Goal: Use online tool/utility: Utilize a website feature to perform a specific function

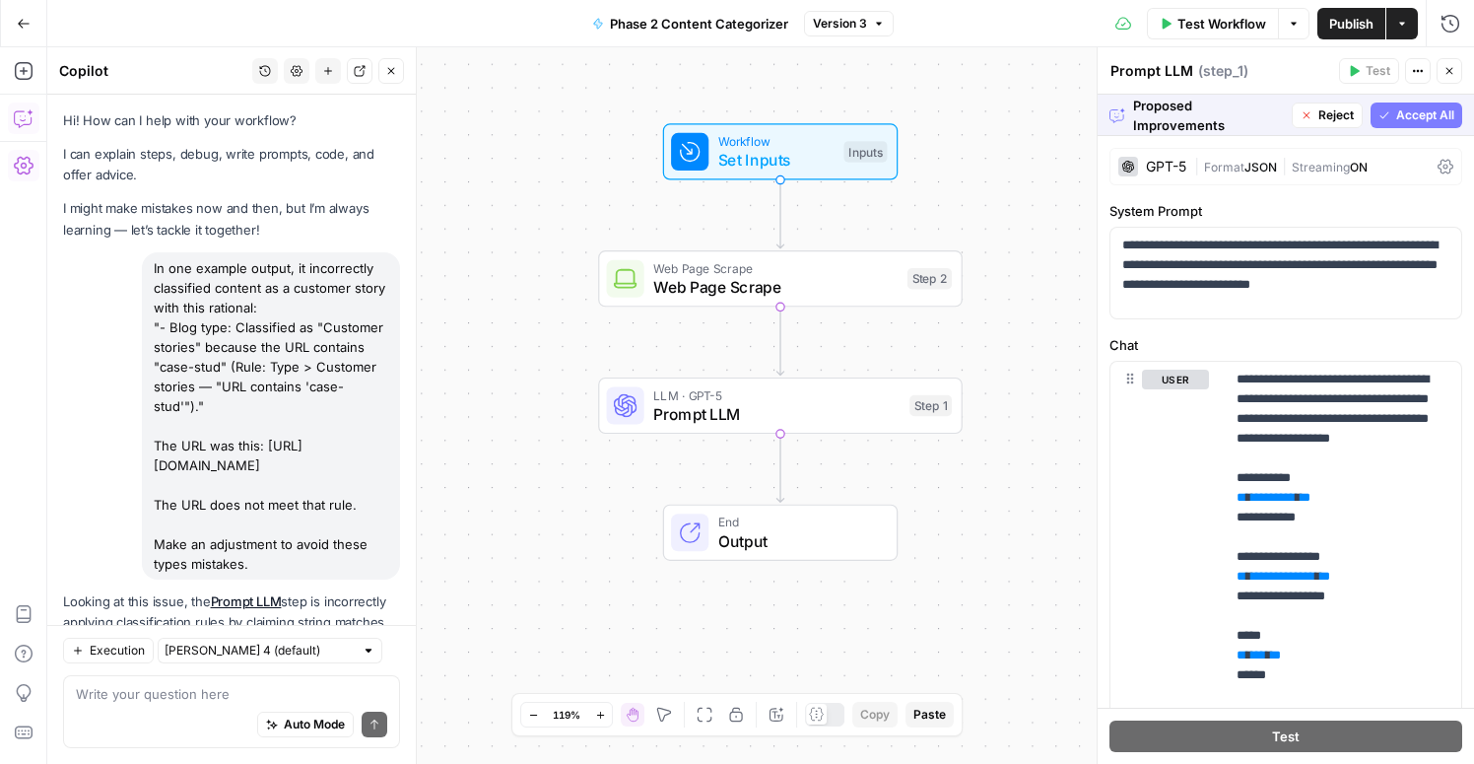
scroll to position [618, 0]
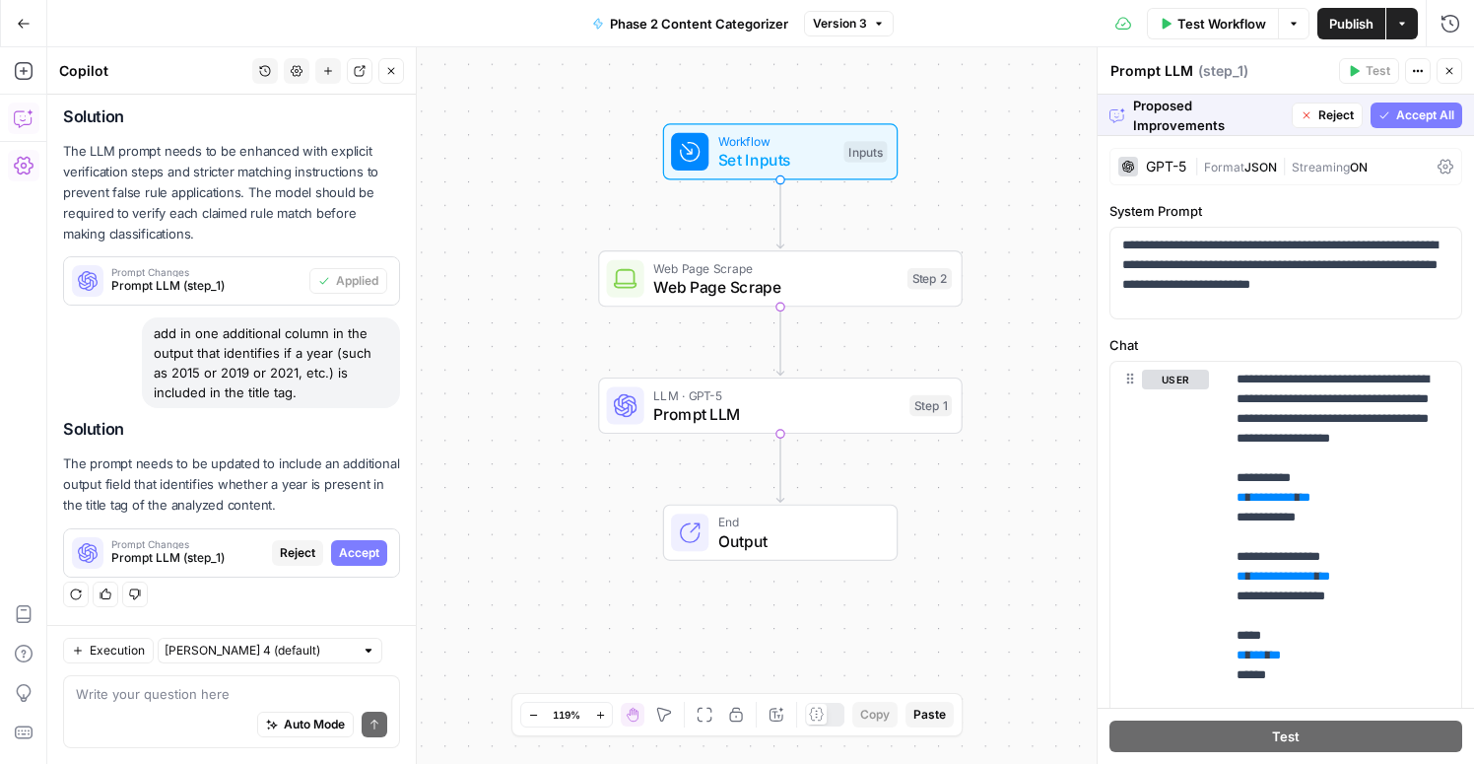
click at [1408, 117] on span "Accept All" at bounding box center [1425, 115] width 58 height 18
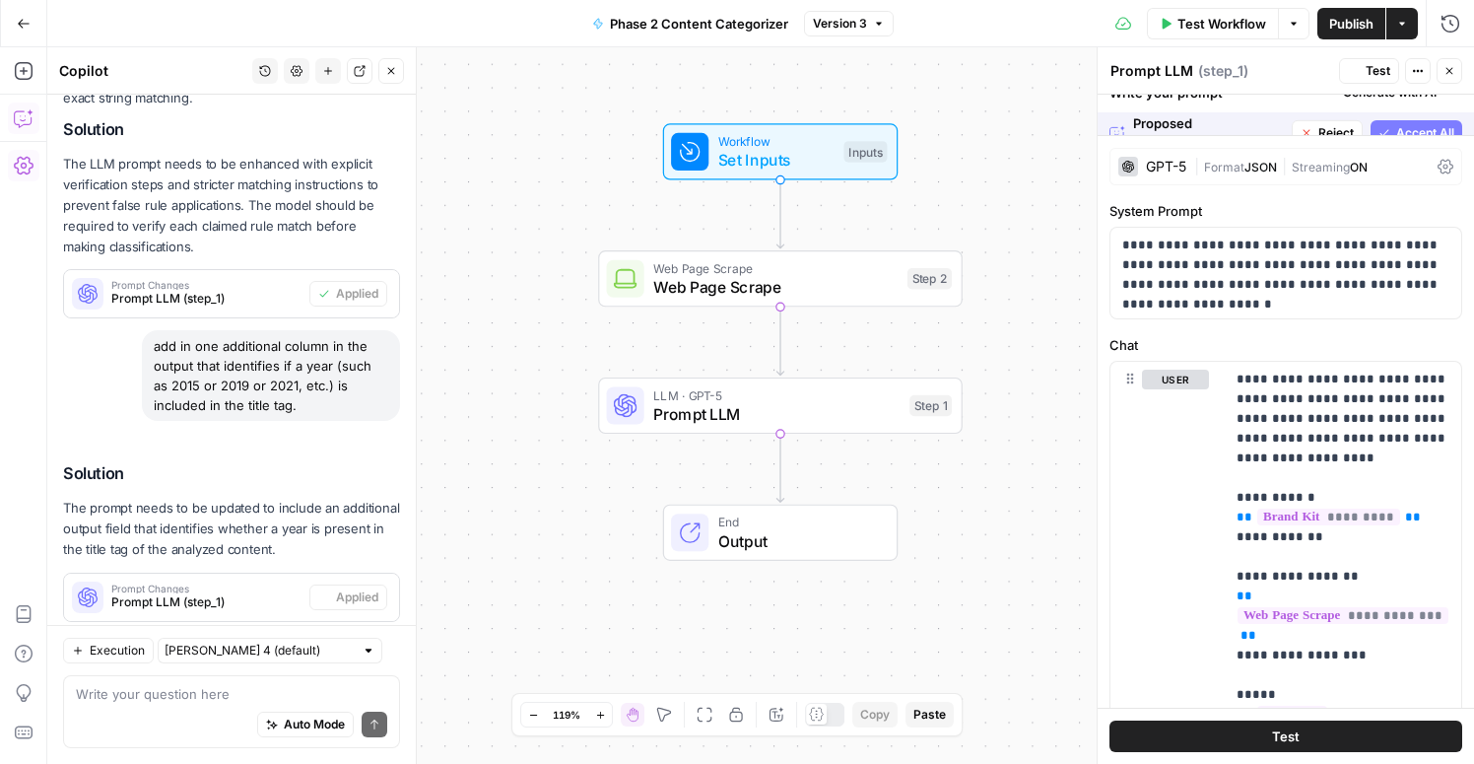
scroll to position [681, 0]
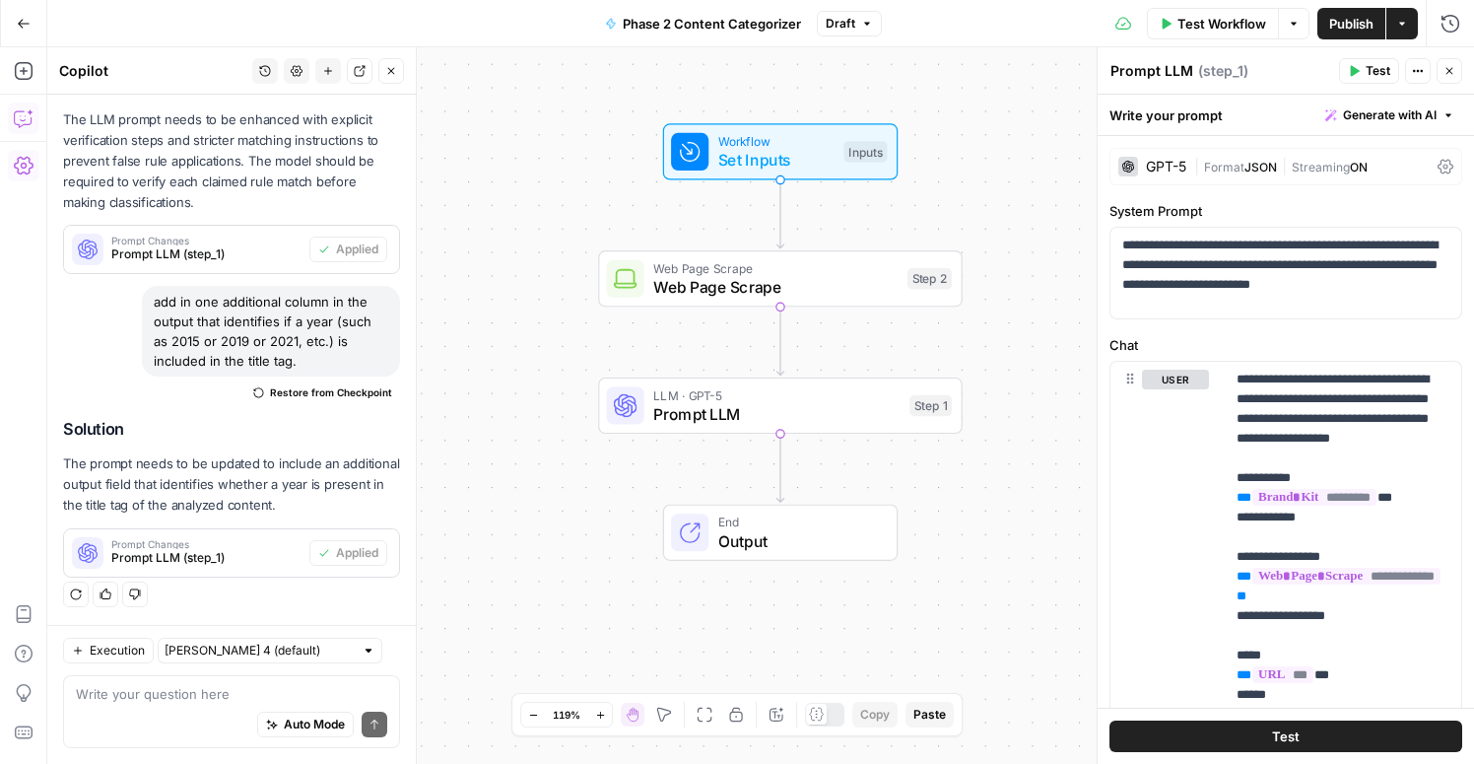
click at [189, 706] on div "Auto Mode Send" at bounding box center [231, 724] width 311 height 43
drag, startPoint x: 255, startPoint y: 363, endPoint x: 155, endPoint y: 306, distance: 115.1
click at [155, 306] on div "add in one additional column in the output that identifies if a year (such as 2…" at bounding box center [271, 331] width 258 height 91
copy div "add in one additional column in the output that identifies if a year (such as 2…"
click at [172, 696] on textarea "Buil" at bounding box center [231, 694] width 311 height 20
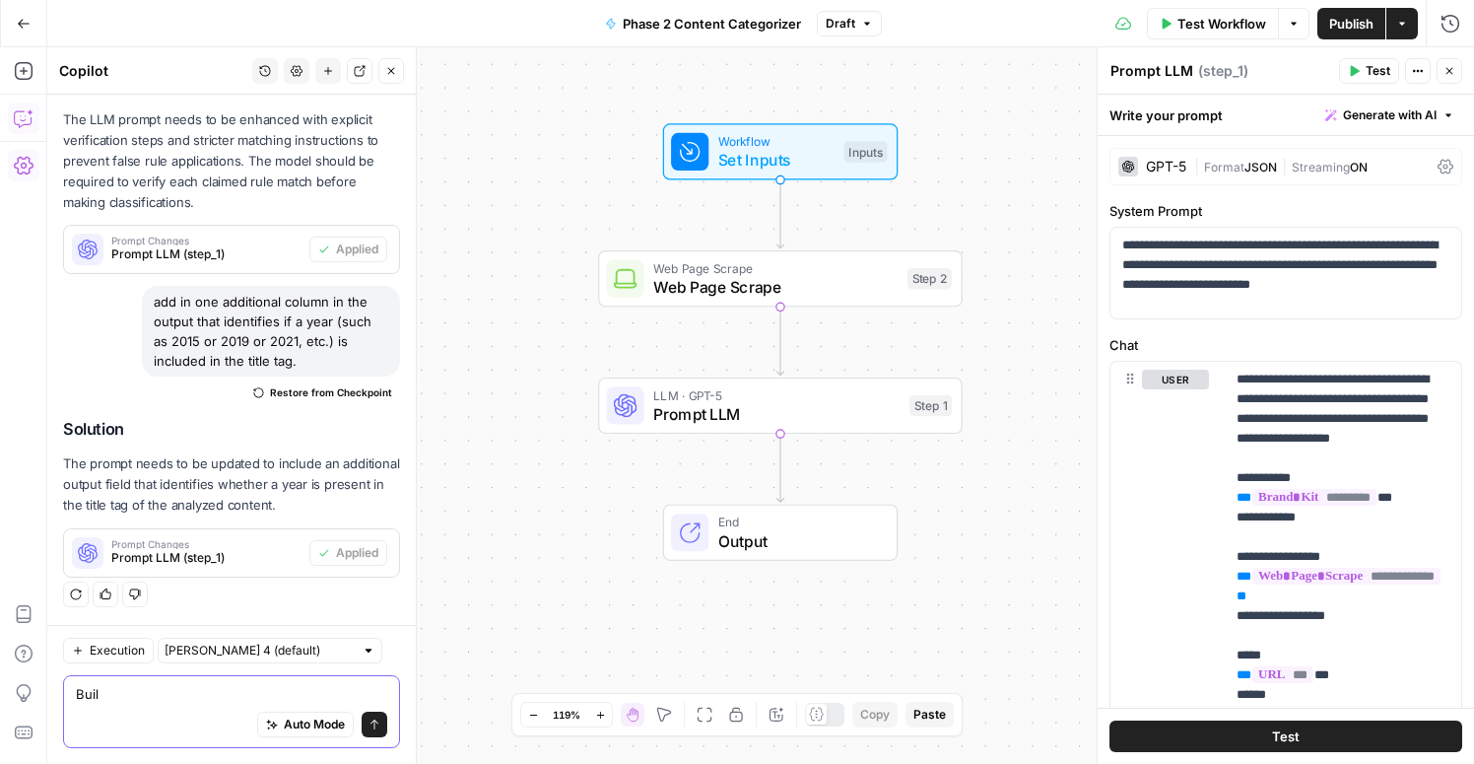
paste textarea "add in one additional column in the output that identifies if a year (such as 2…"
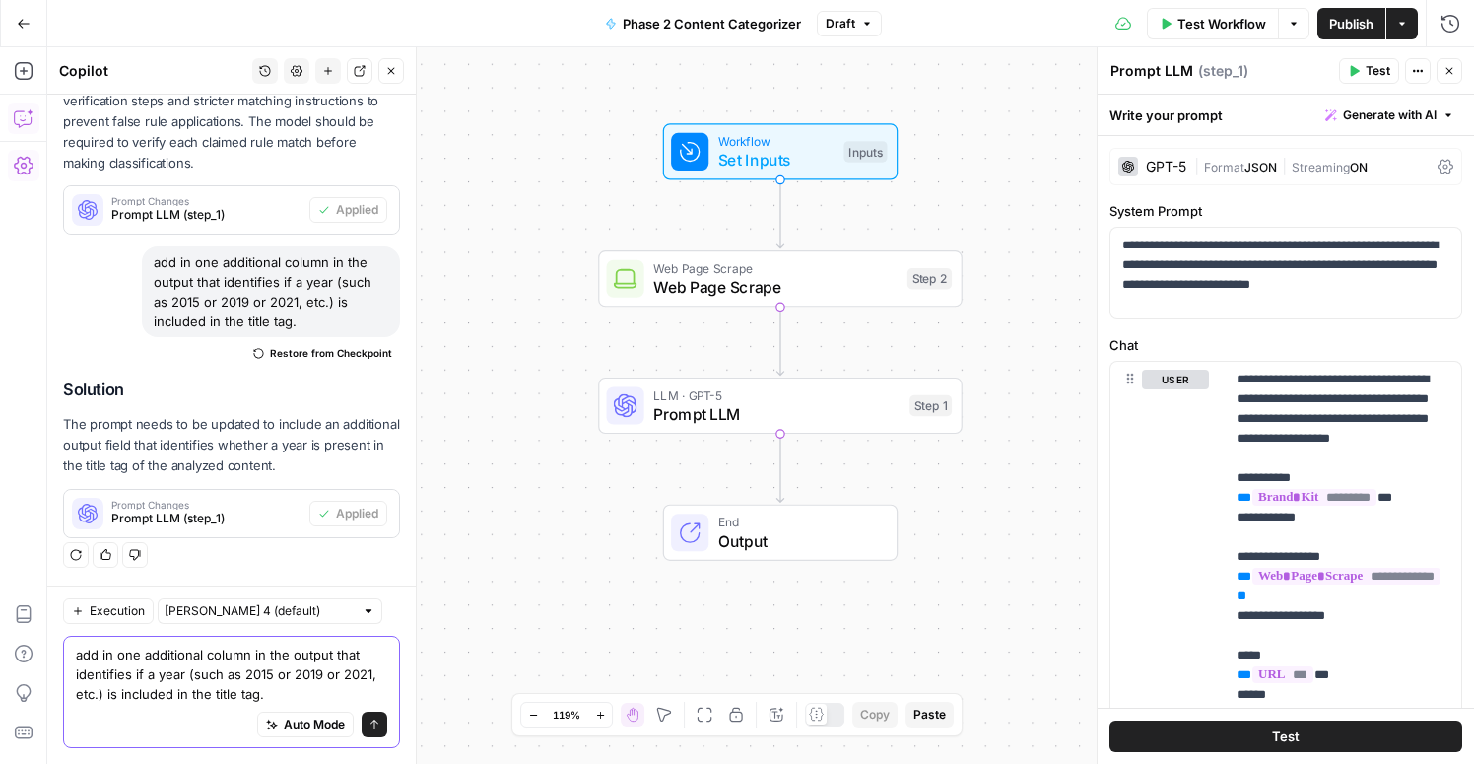
drag, startPoint x: 277, startPoint y: 691, endPoint x: 148, endPoint y: 674, distance: 130.1
click at [148, 674] on textarea "add in one additional column in the output that identifies if a year (such as 2…" at bounding box center [231, 673] width 311 height 59
type textarea "add in one additional column in the output that identifies if the word "gong" i…"
click at [380, 727] on button "Send" at bounding box center [375, 724] width 26 height 26
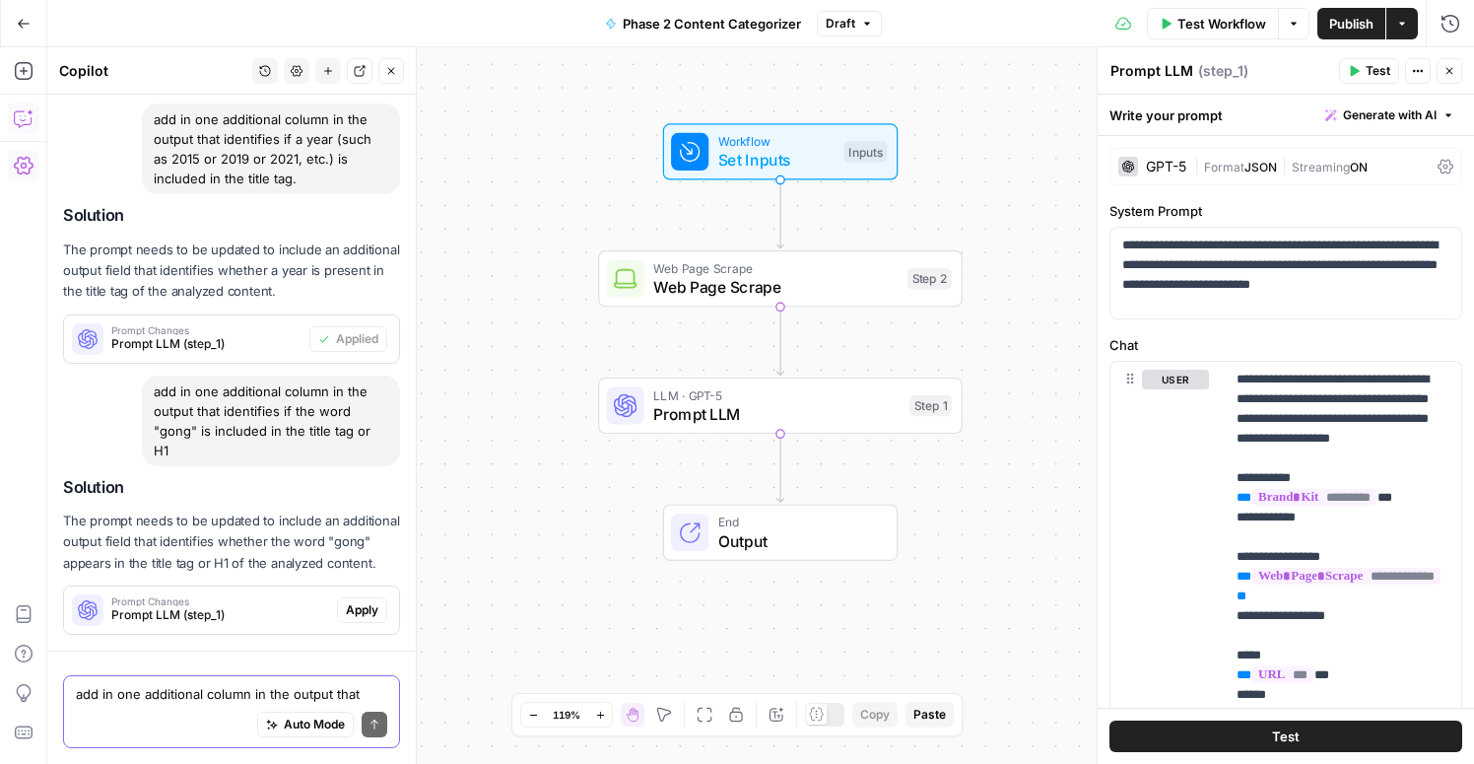
scroll to position [933, 0]
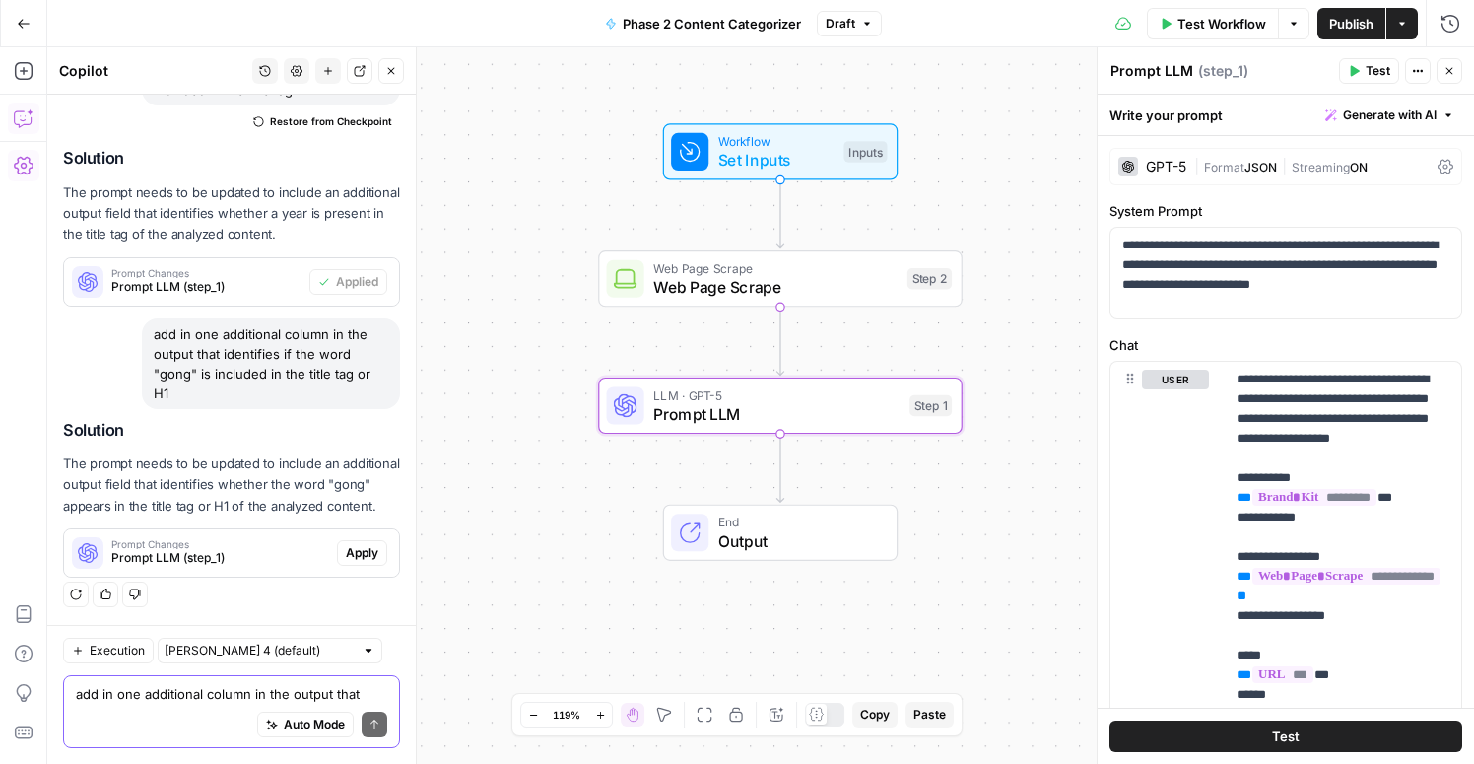
click at [358, 546] on span "Apply" at bounding box center [362, 553] width 33 height 18
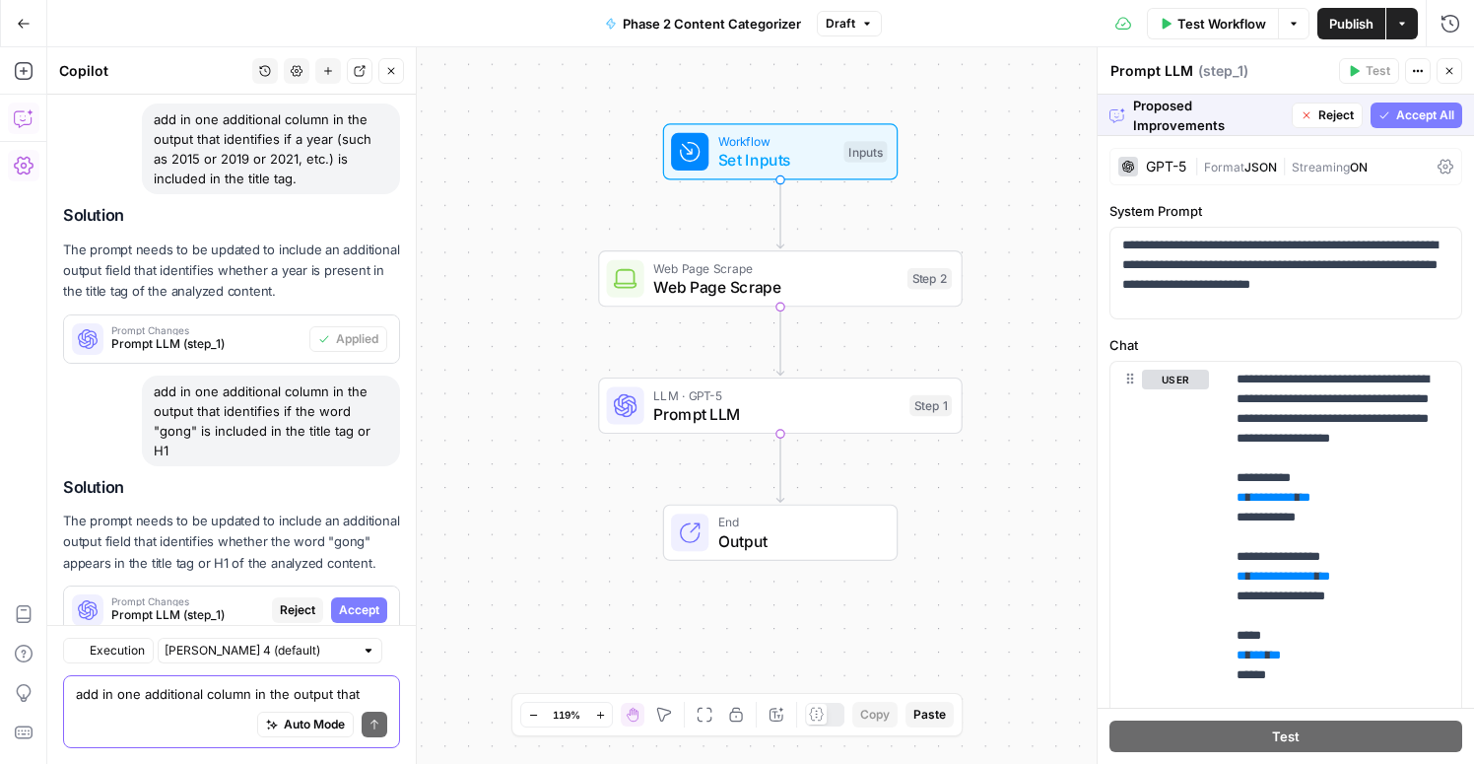
scroll to position [870, 0]
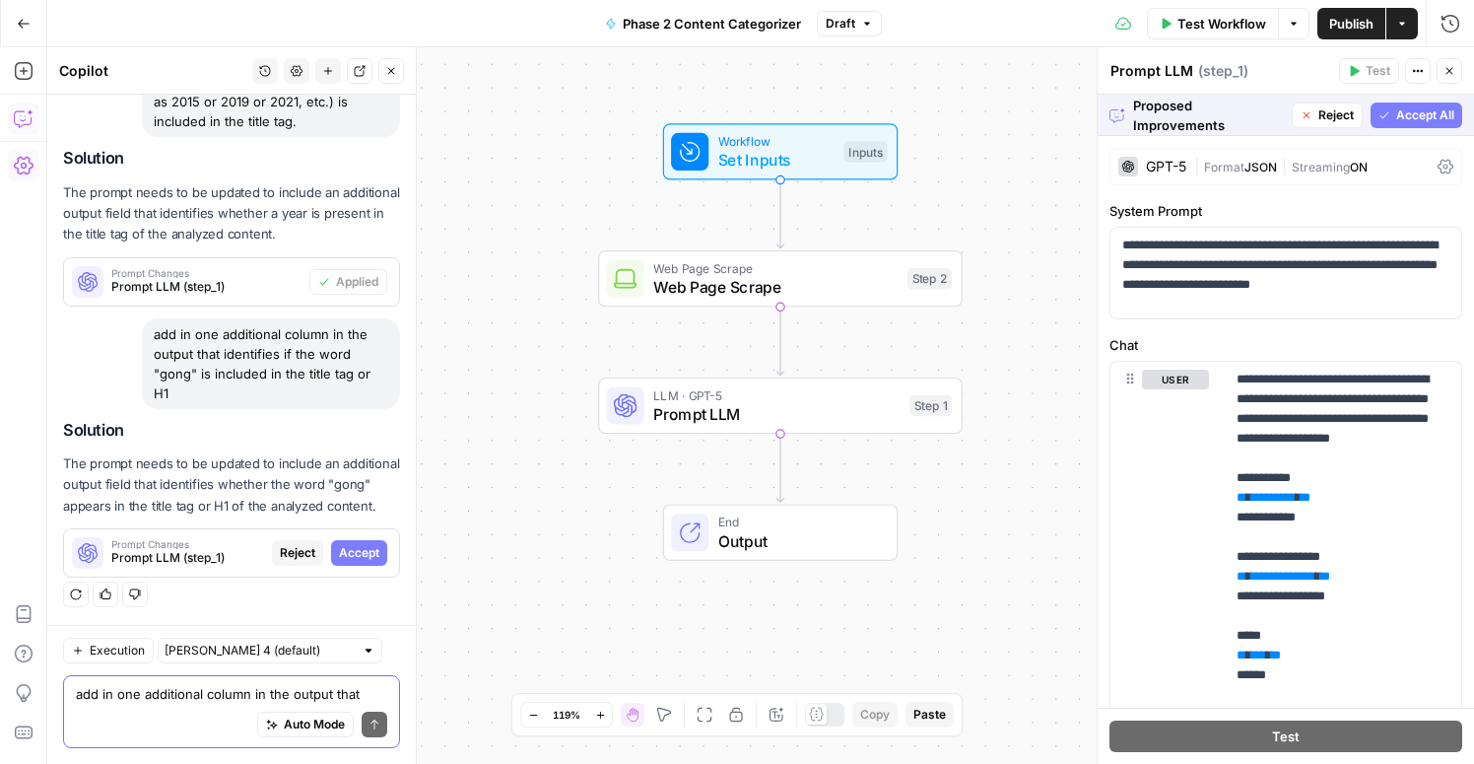
click at [1431, 117] on span "Accept All" at bounding box center [1425, 115] width 58 height 18
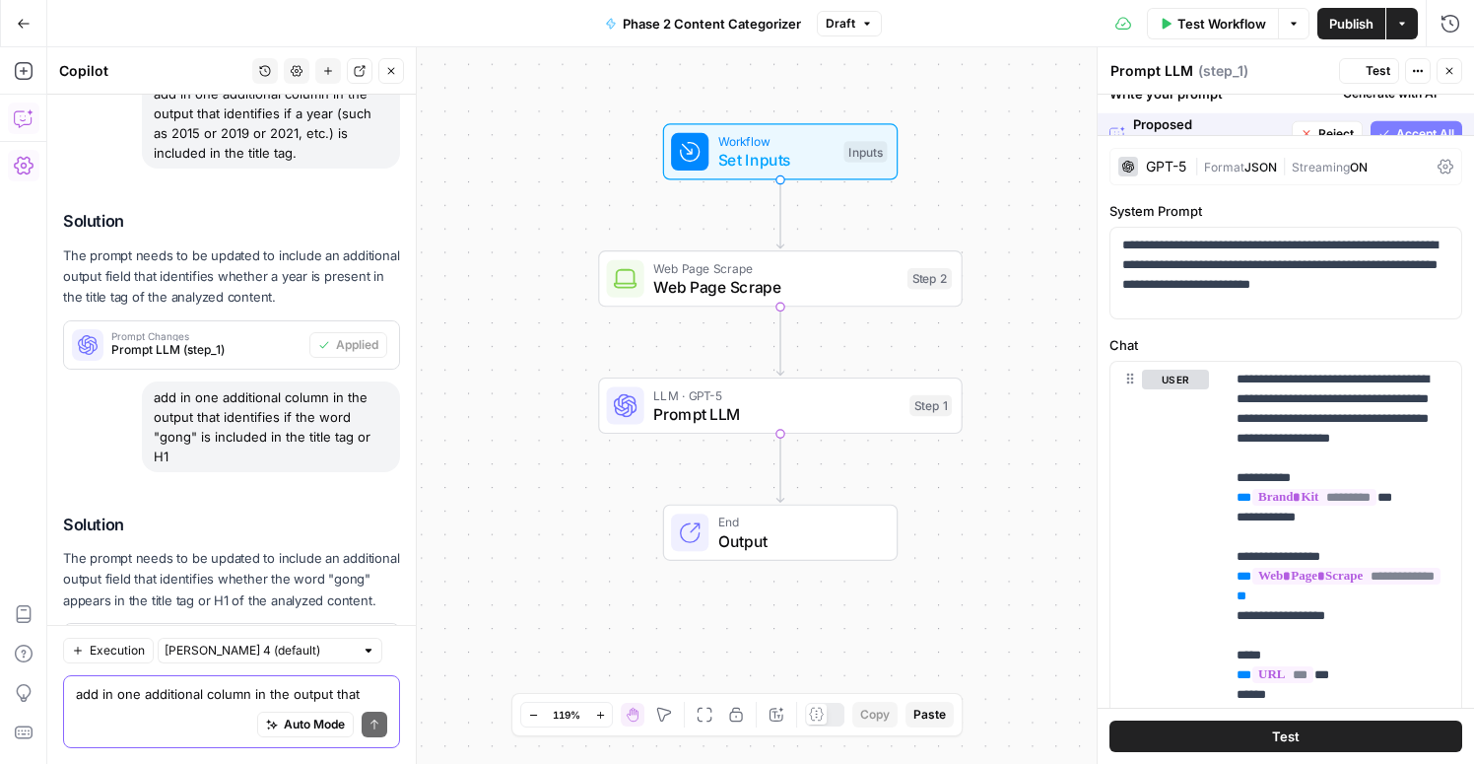
scroll to position [965, 0]
